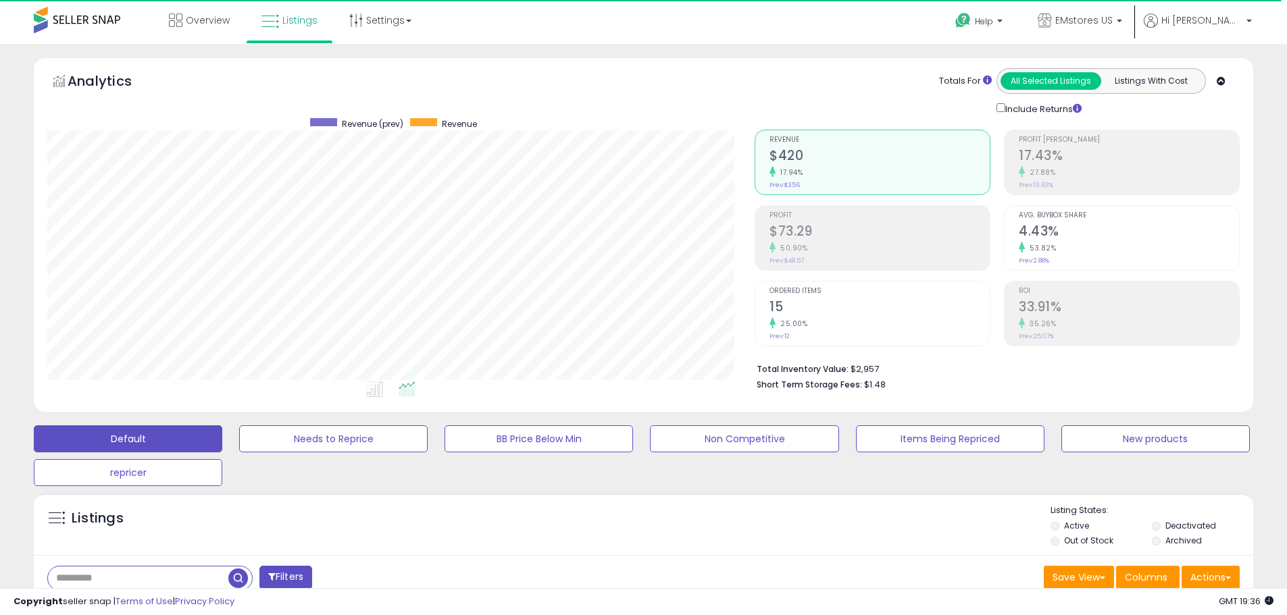
scroll to position [277, 707]
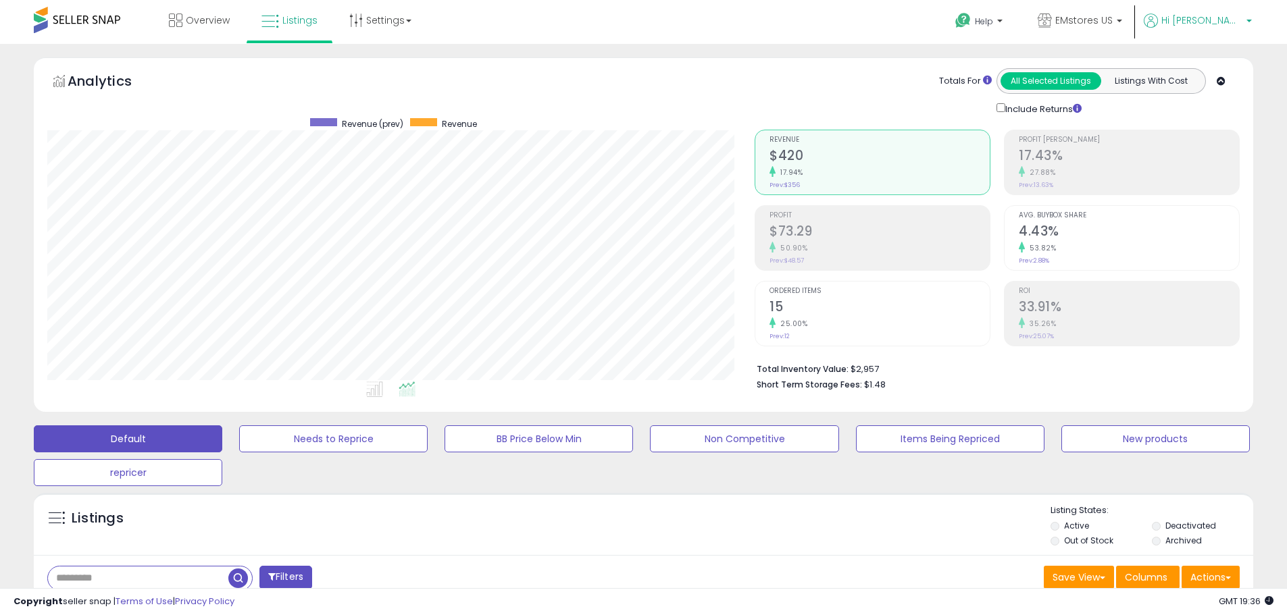
click at [1205, 24] on span "Hi [PERSON_NAME]" at bounding box center [1201, 21] width 81 height 14
click at [1230, 74] on link "Account" at bounding box center [1221, 72] width 36 height 13
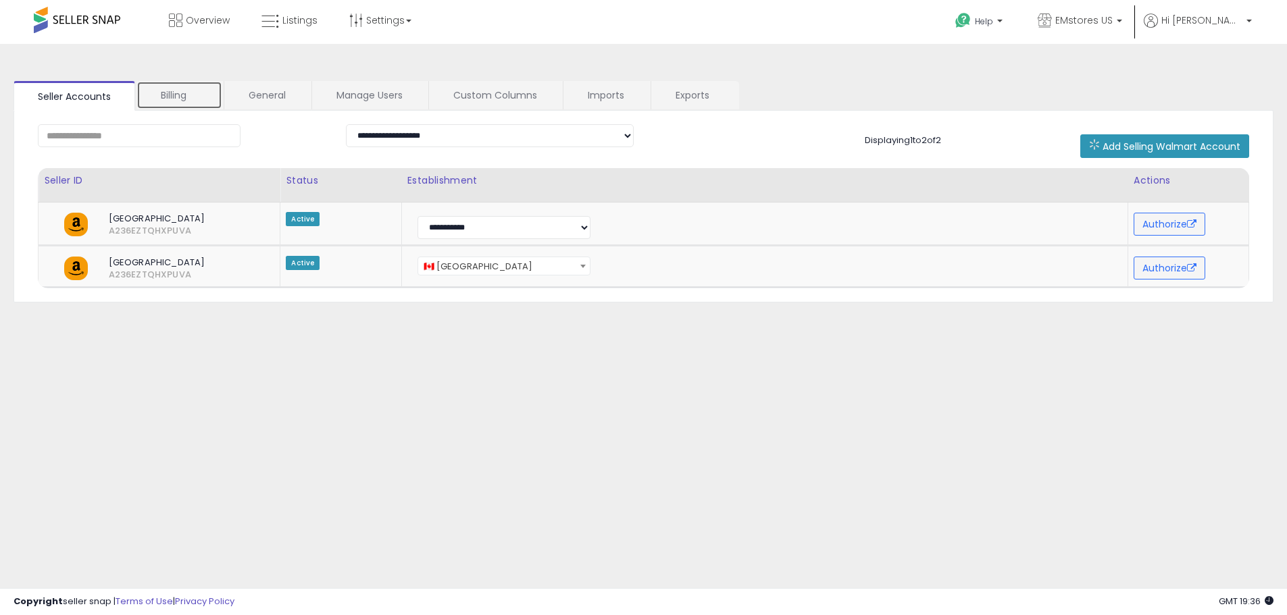
click at [192, 87] on link "Billing" at bounding box center [179, 95] width 86 height 28
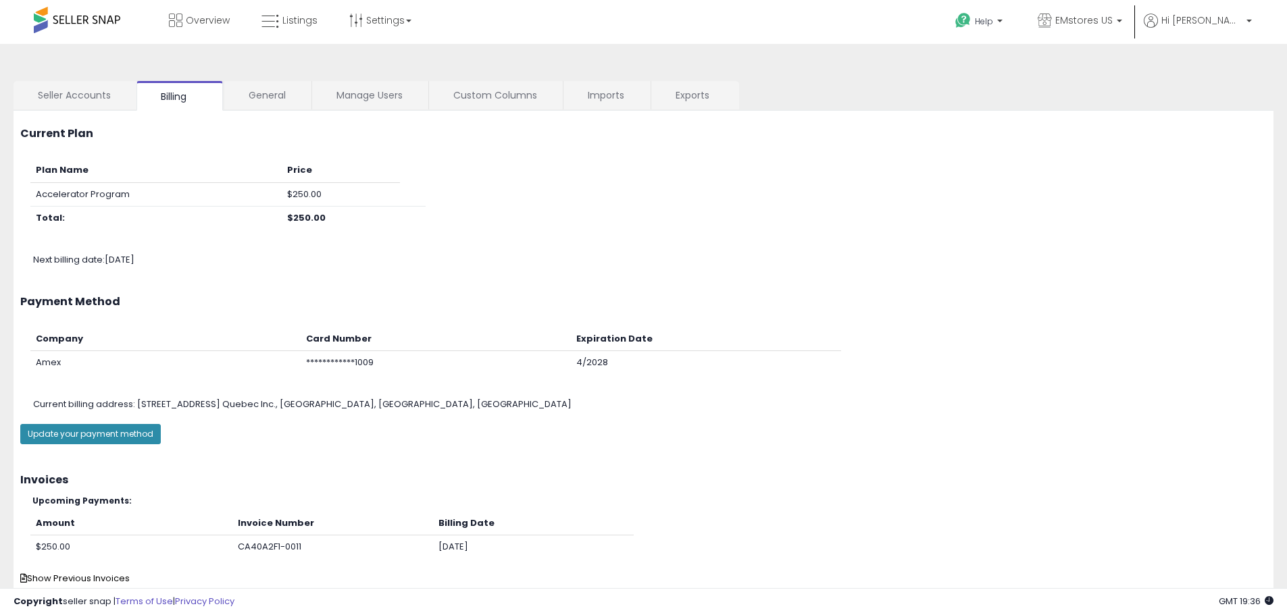
click at [65, 437] on button "Update your payment method" at bounding box center [90, 434] width 141 height 20
